Goal: Task Accomplishment & Management: Manage account settings

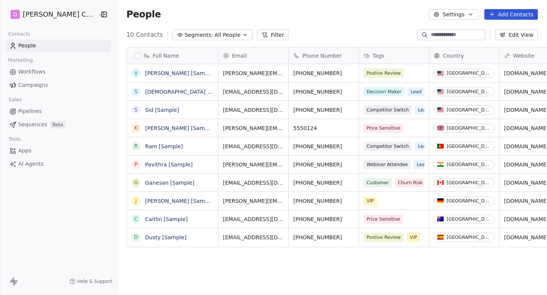
scroll to position [260, 444]
click at [50, 22] on div "[PERSON_NAME] Companies" at bounding box center [58, 14] width 117 height 29
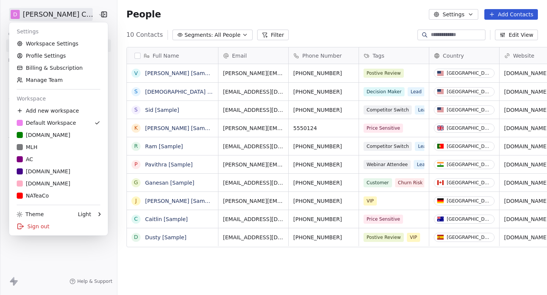
click at [58, 14] on html "[PERSON_NAME] Companies Contacts People Marketing Workflows Campaigns Sales Pip…" at bounding box center [273, 147] width 547 height 295
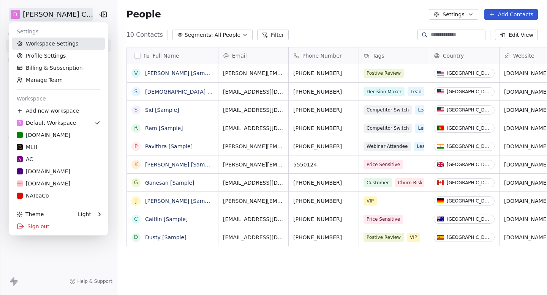
click at [54, 43] on link "Workspace Settings" at bounding box center [58, 44] width 93 height 12
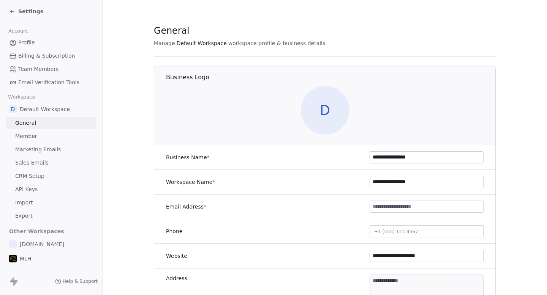
click at [37, 145] on link "Marketing Emails" at bounding box center [51, 149] width 90 height 13
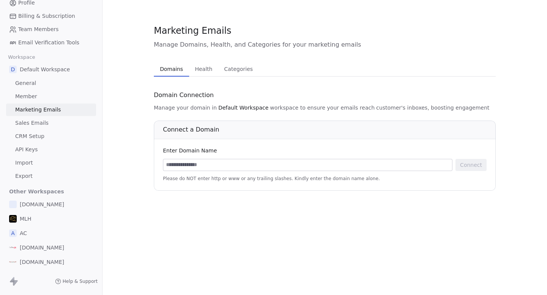
scroll to position [50, 0]
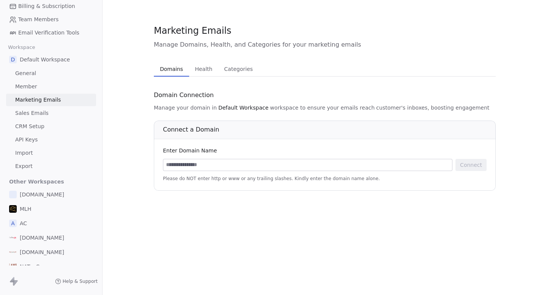
click at [50, 188] on div "[DOMAIN_NAME]" at bounding box center [51, 195] width 90 height 14
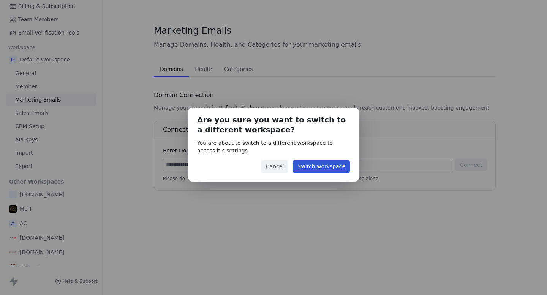
click at [312, 167] on button "Switch workspace" at bounding box center [321, 167] width 57 height 12
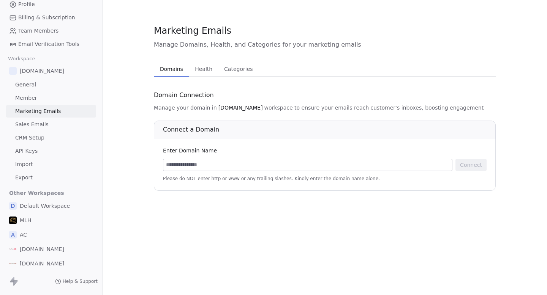
scroll to position [58, 0]
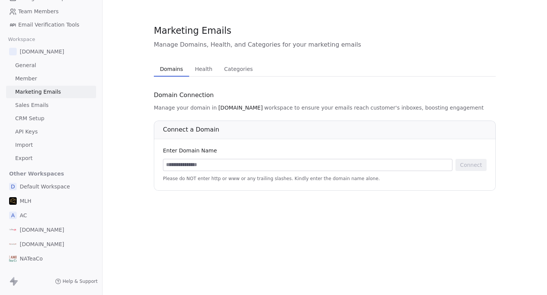
click at [38, 201] on div "MLH" at bounding box center [51, 201] width 90 height 14
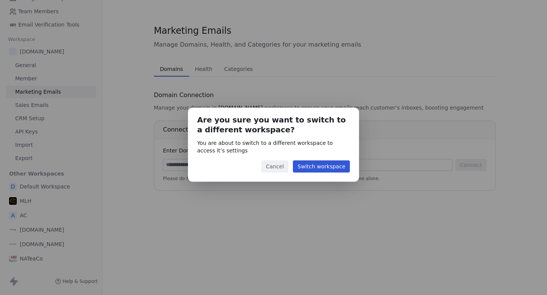
click at [311, 167] on button "Switch workspace" at bounding box center [321, 167] width 57 height 12
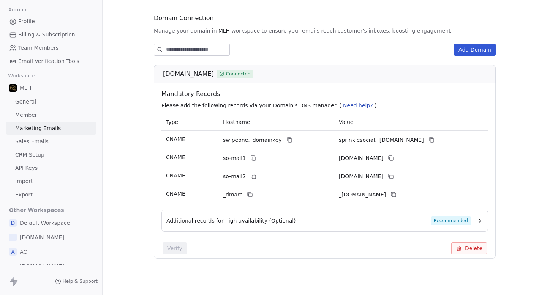
scroll to position [58, 0]
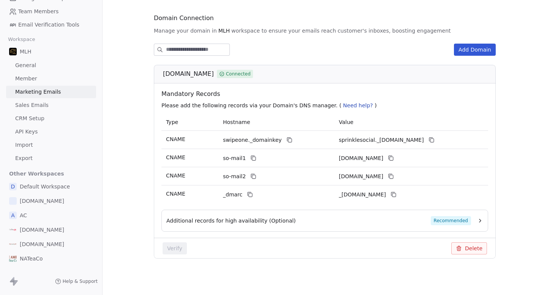
click at [35, 217] on div "A AC" at bounding box center [51, 216] width 90 height 14
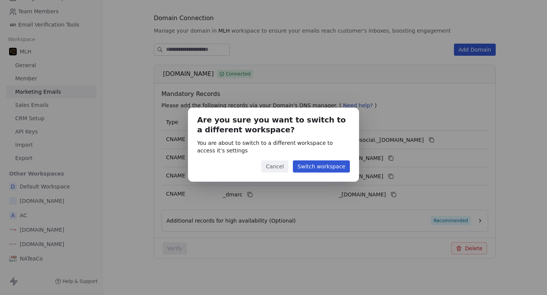
click at [326, 169] on button "Switch workspace" at bounding box center [321, 167] width 57 height 12
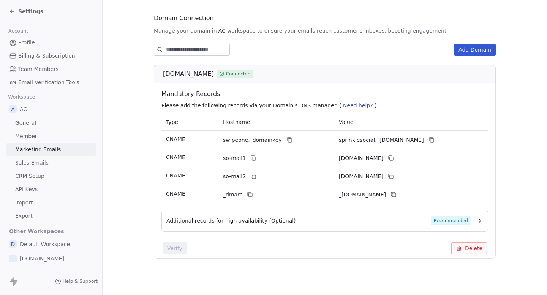
scroll to position [58, 0]
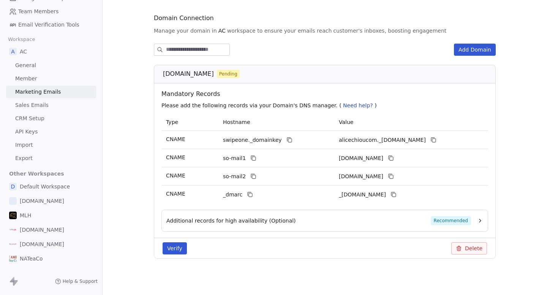
click at [45, 228] on span "[DOMAIN_NAME]" at bounding box center [42, 230] width 44 height 8
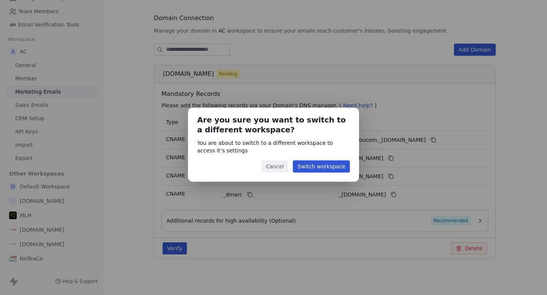
click at [326, 167] on button "Switch workspace" at bounding box center [321, 167] width 57 height 12
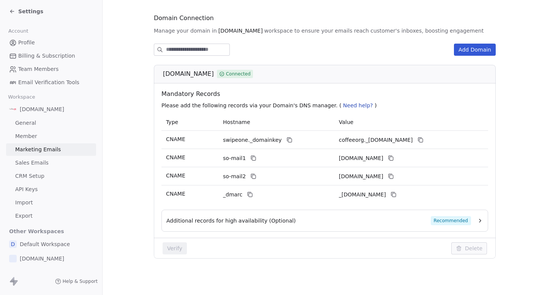
scroll to position [58, 0]
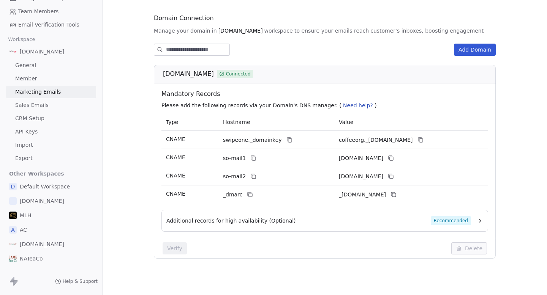
click at [48, 247] on span "[DOMAIN_NAME]" at bounding box center [42, 245] width 44 height 8
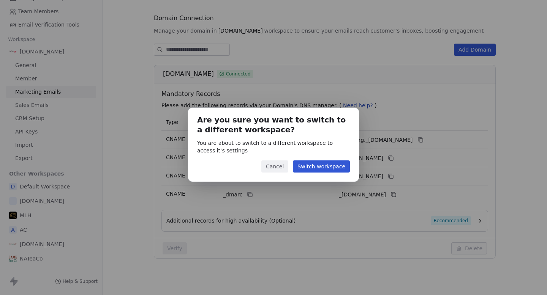
click at [318, 164] on button "Switch workspace" at bounding box center [321, 167] width 57 height 12
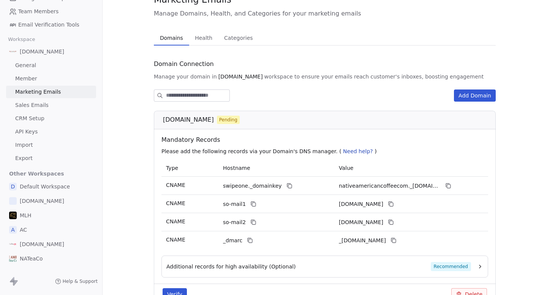
scroll to position [77, 0]
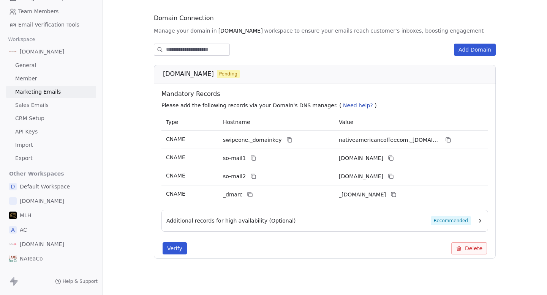
drag, startPoint x: 160, startPoint y: 76, endPoint x: 238, endPoint y: 76, distance: 77.8
click at [238, 76] on div "[DOMAIN_NAME] Pending" at bounding box center [325, 74] width 342 height 19
copy span "[DOMAIN_NAME]"
click at [178, 243] on button "Verify" at bounding box center [174, 249] width 24 height 12
copy span "[DOMAIN_NAME]"
